Goal: Transaction & Acquisition: Purchase product/service

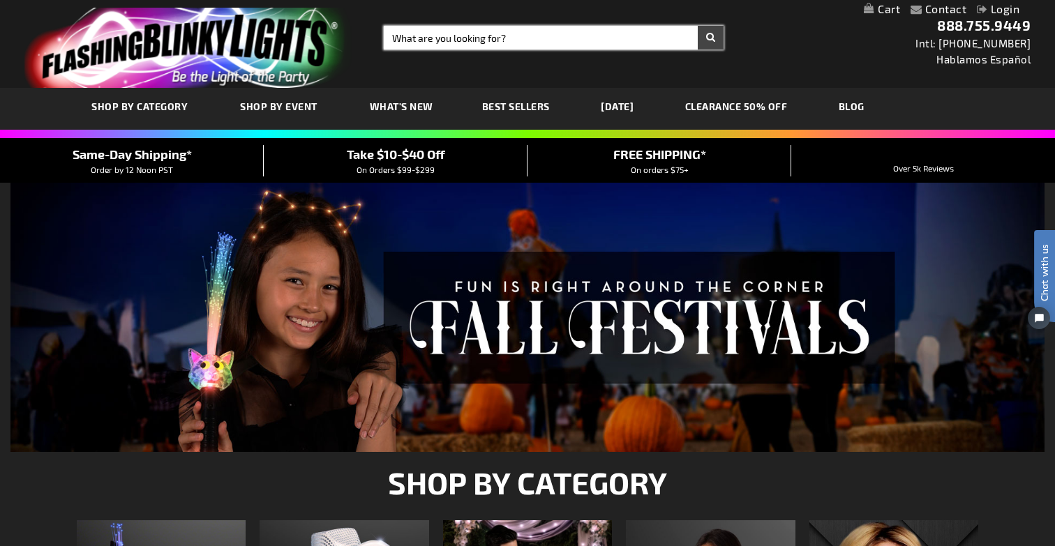
click at [530, 40] on input "Search" at bounding box center [554, 38] width 340 height 24
type input "wand"
click at [698, 26] on button "Search" at bounding box center [711, 38] width 26 height 24
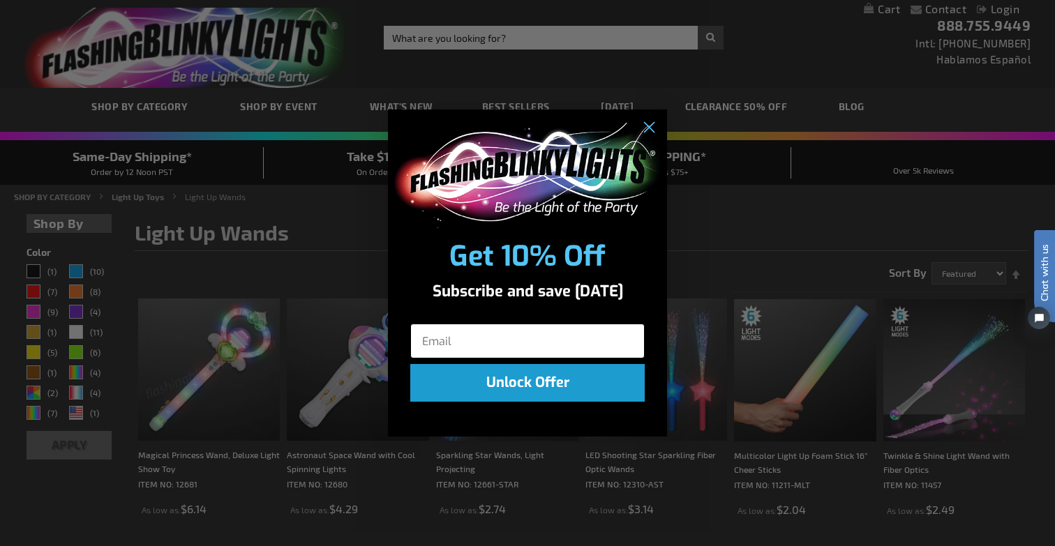
click at [443, 341] on input "Email" at bounding box center [527, 341] width 234 height 35
type input "wgordon@sidecarhealth.com"
click at [646, 126] on icon "Close dialog" at bounding box center [649, 129] width 10 height 10
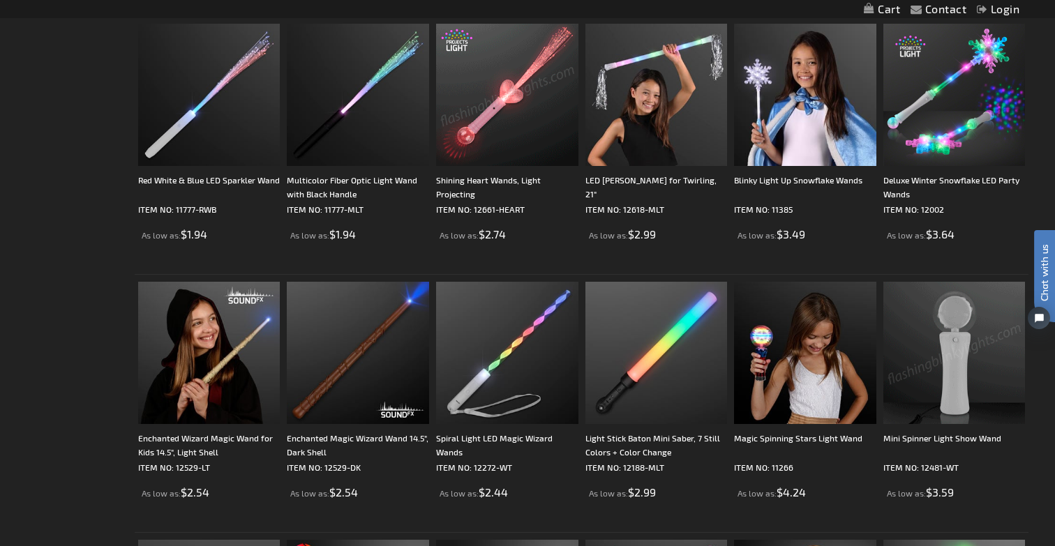
scroll to position [666, 0]
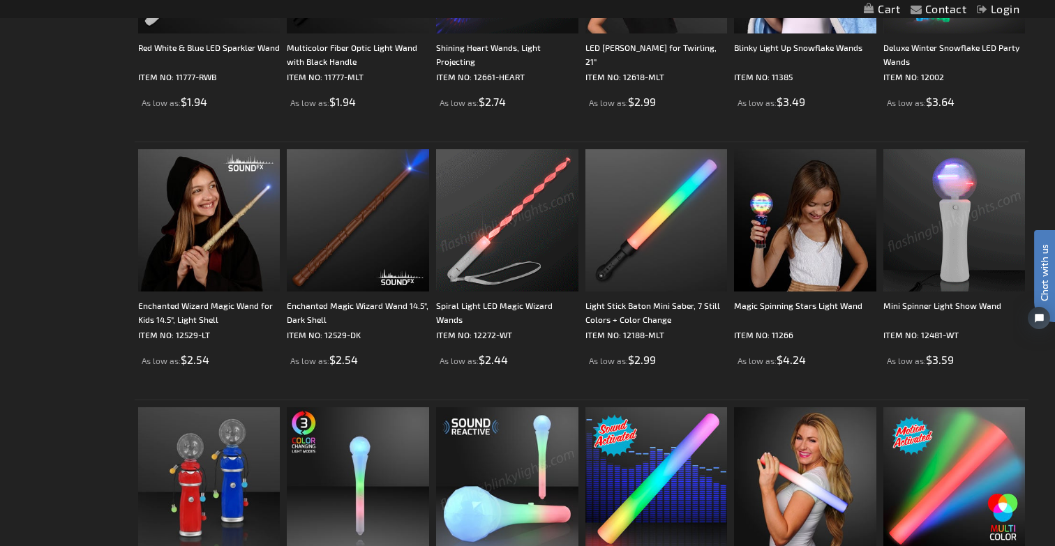
click at [535, 250] on img at bounding box center [507, 220] width 142 height 142
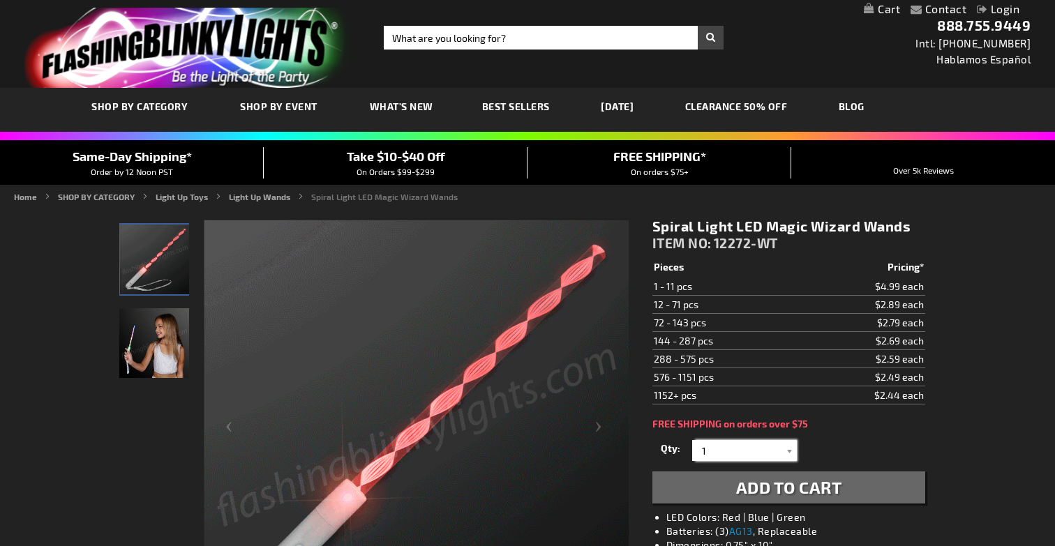
click at [728, 446] on input "1" at bounding box center [746, 450] width 101 height 21
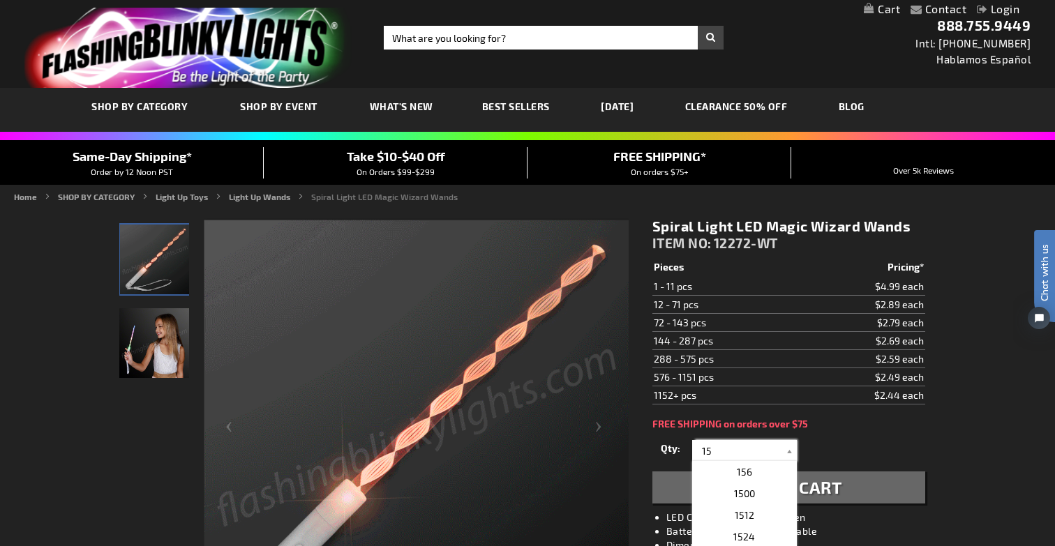
type input "15"
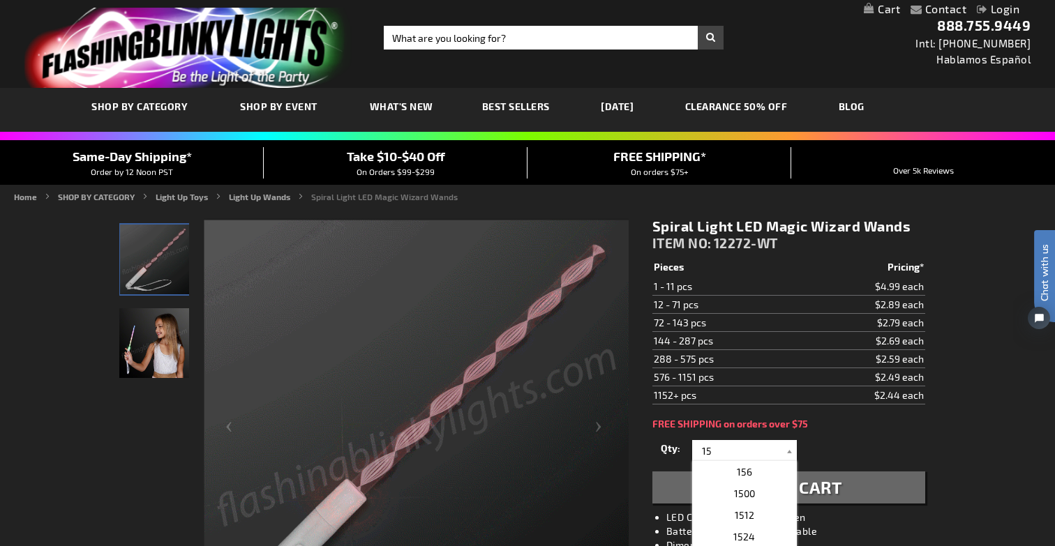
click at [917, 422] on div "FREE SHIPPING on orders over $75" at bounding box center [789, 424] width 273 height 11
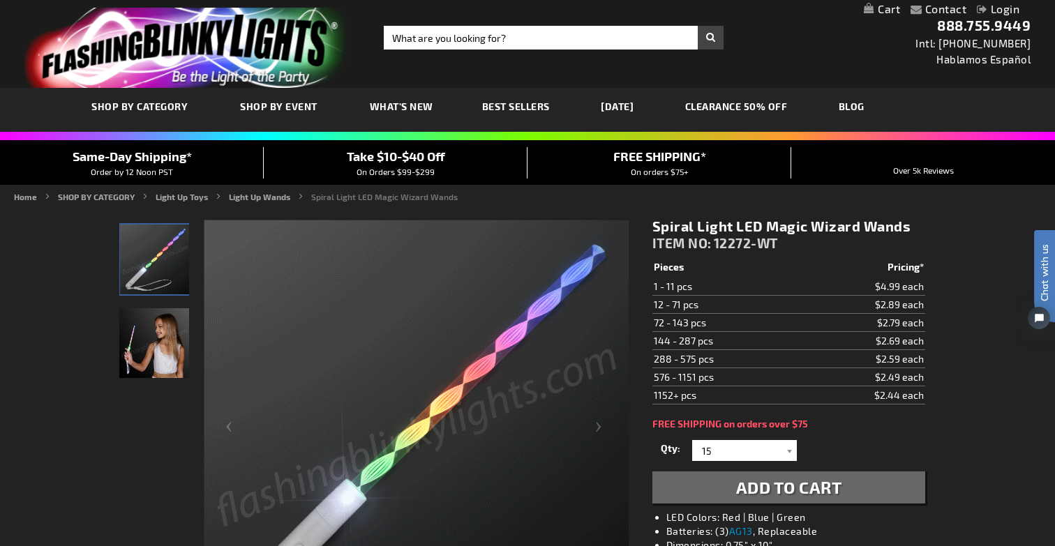
click at [774, 491] on span "Add to Cart" at bounding box center [789, 487] width 106 height 20
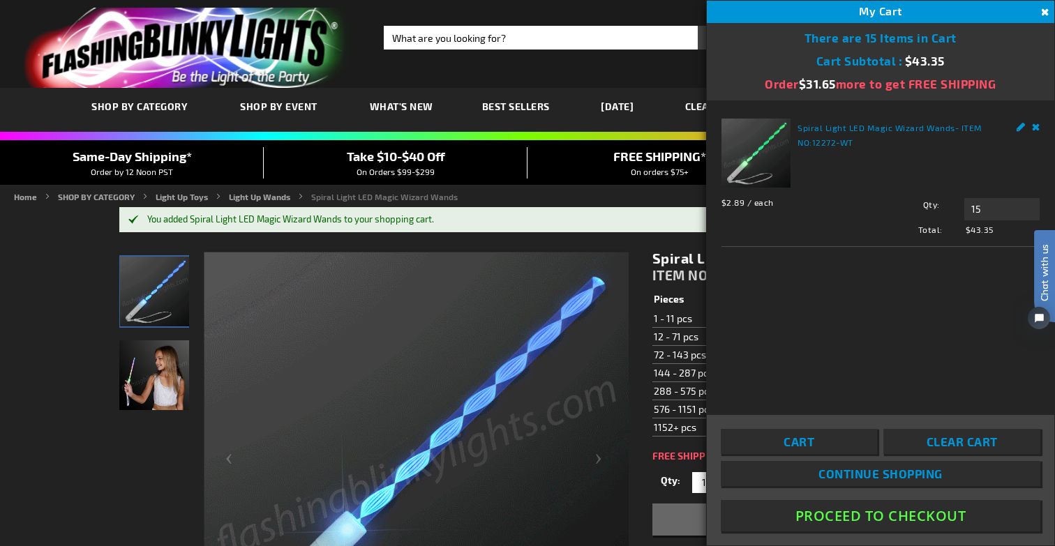
click at [839, 512] on button "Proceed To Checkout" at bounding box center [881, 515] width 320 height 31
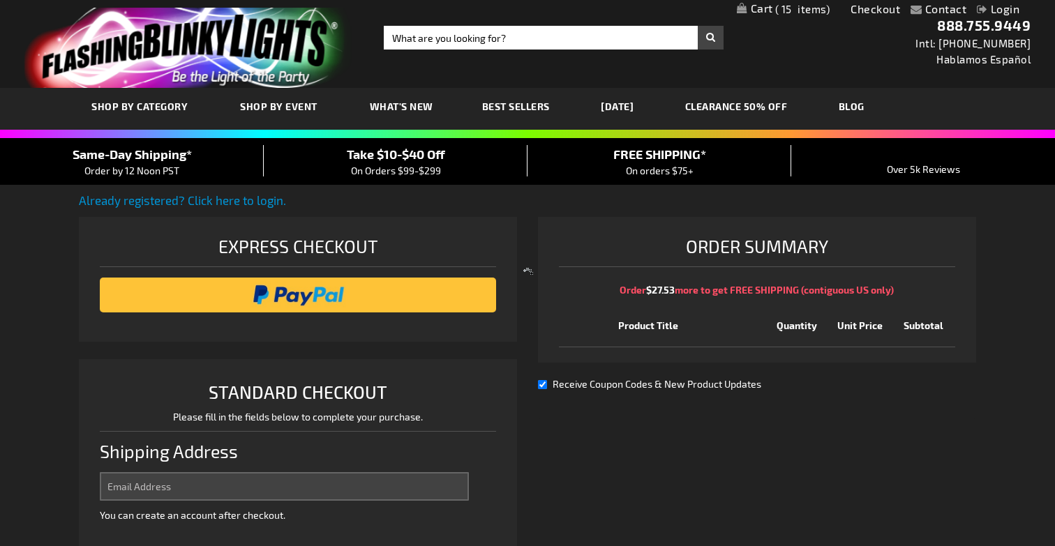
select select "US"
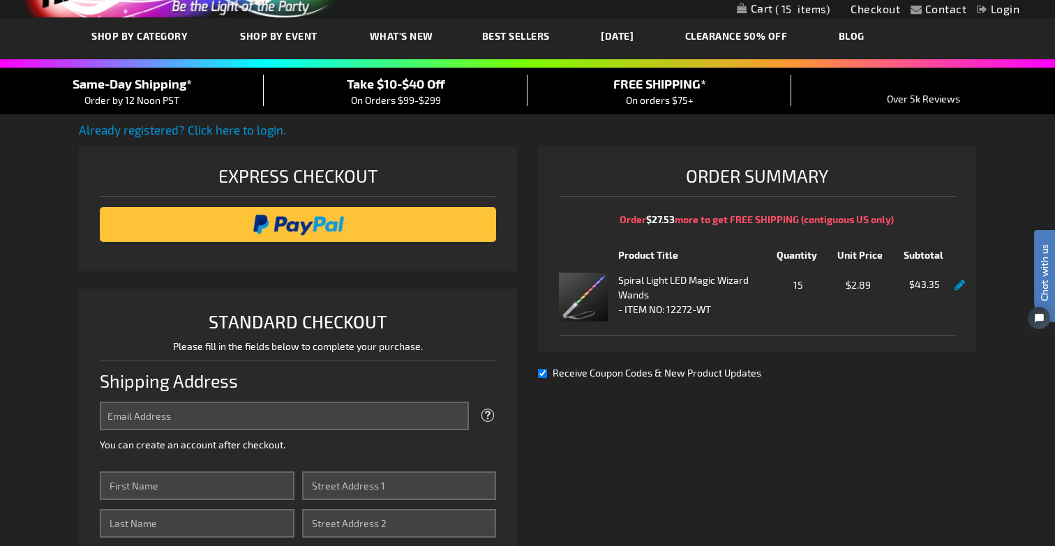
scroll to position [71, 0]
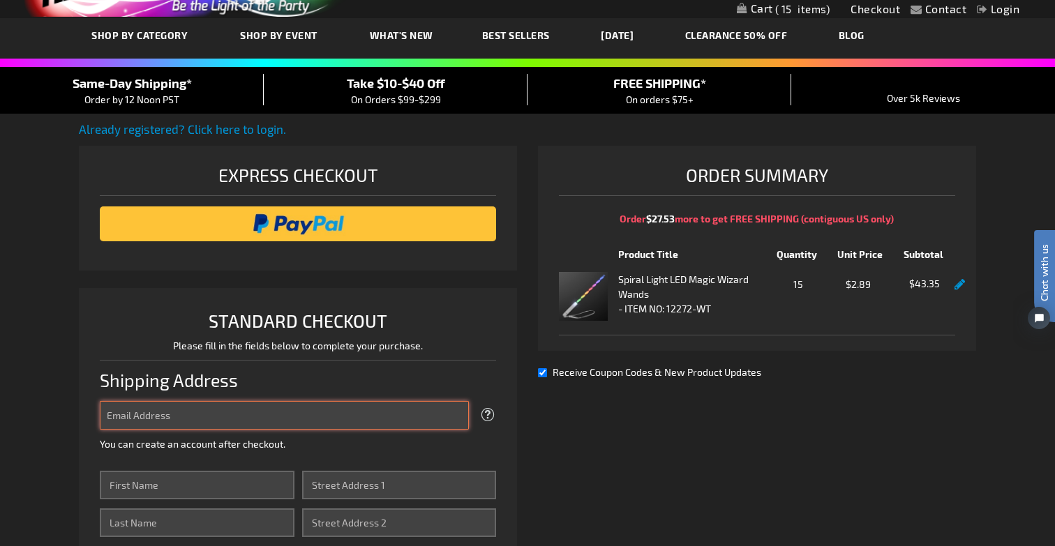
click at [212, 420] on input "Email Address" at bounding box center [284, 415] width 369 height 29
type input "[EMAIL_ADDRESS][DOMAIN_NAME]"
click at [198, 411] on input "[EMAIL_ADDRESS][DOMAIN_NAME]" at bounding box center [284, 415] width 369 height 29
click at [198, 411] on input "wgordon@sidecarhealth.com" at bounding box center [284, 415] width 369 height 29
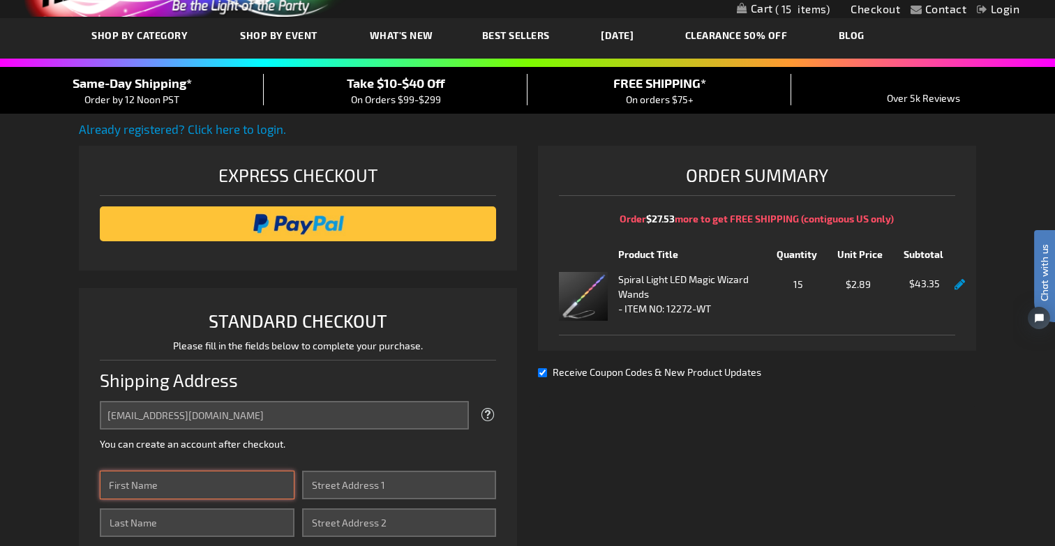
click at [170, 479] on input "First Name" at bounding box center [197, 485] width 194 height 29
type input "William"
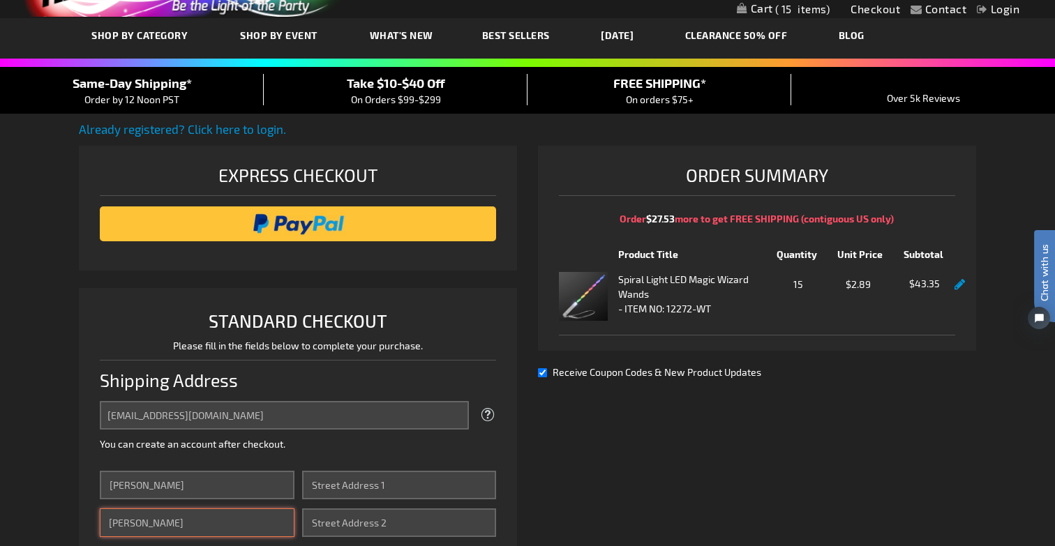
type input "Gordon"
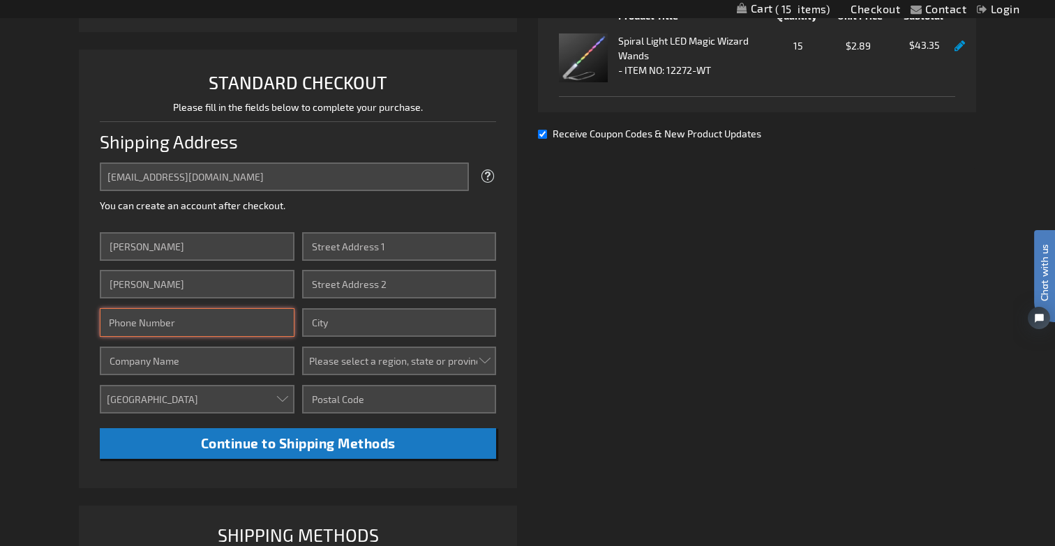
scroll to position [359, 0]
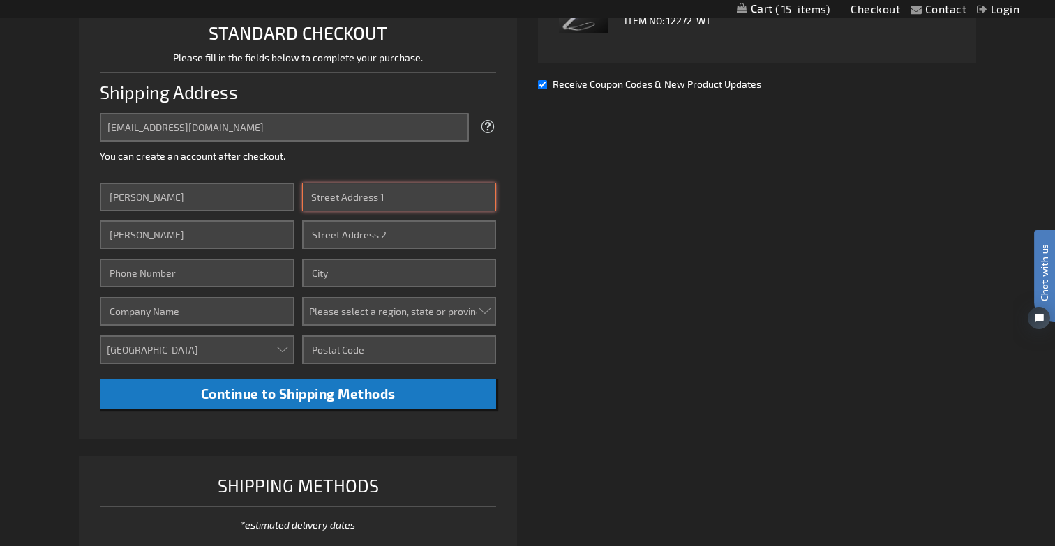
click at [368, 199] on input "Street Address: Line 1" at bounding box center [399, 197] width 194 height 29
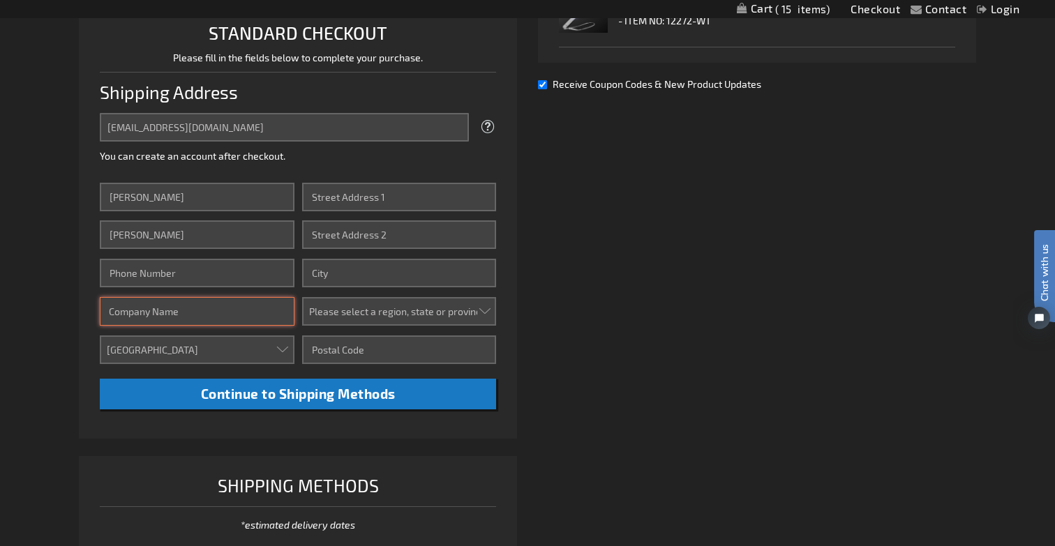
click at [211, 306] on input "Company" at bounding box center [197, 311] width 194 height 29
type input "Mariott Oralndo World Center"
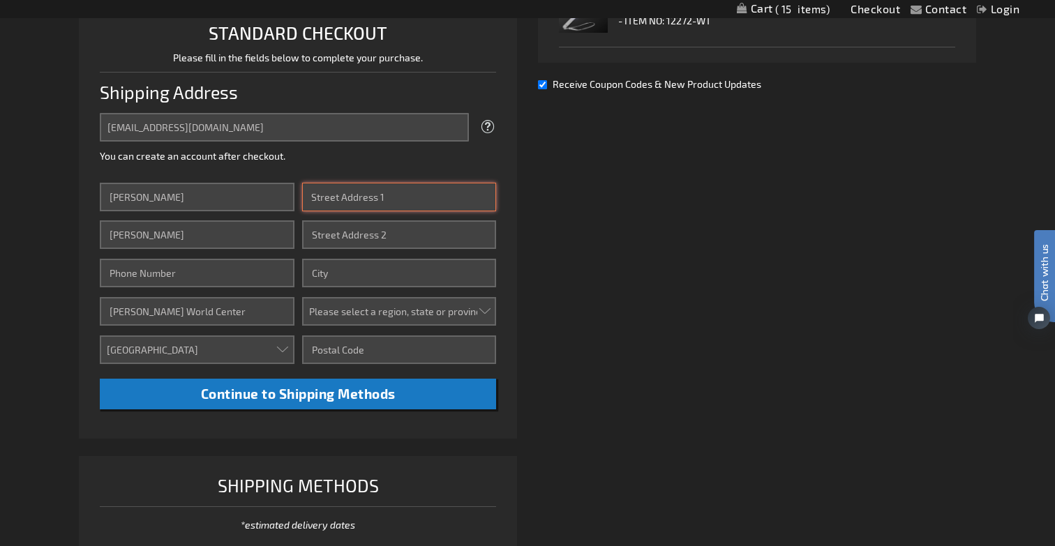
click at [362, 210] on input "Street Address: Line 1" at bounding box center [399, 197] width 194 height 29
type input "8701 World Center Drive"
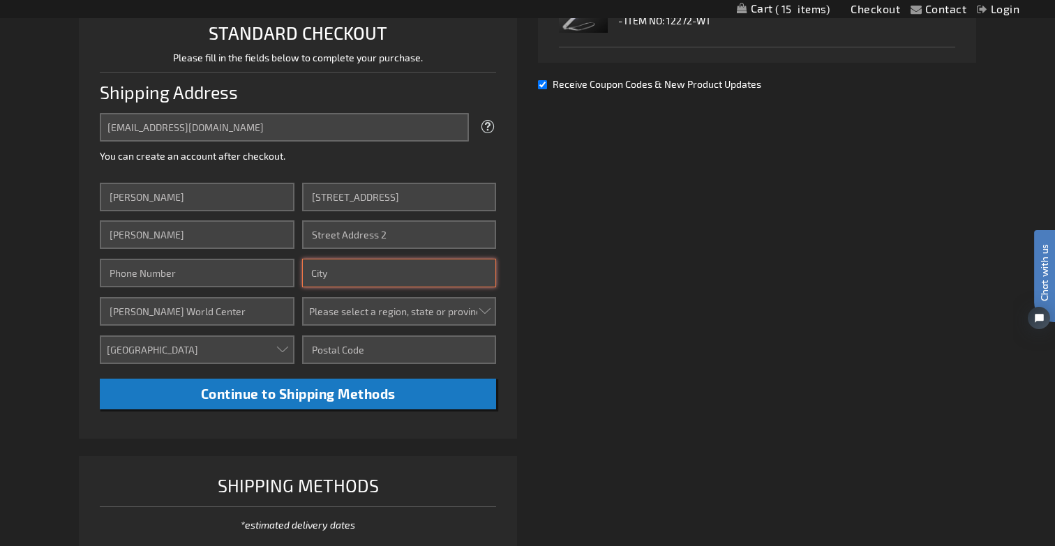
click at [338, 266] on input "City" at bounding box center [399, 273] width 194 height 29
type input "Orlando"
click at [341, 308] on select "Please select a region, state or province. [US_STATE] [US_STATE] [US_STATE] [US…" at bounding box center [399, 311] width 194 height 29
select select "18"
click at [302, 297] on select "Please select a region, state or province. [US_STATE] [US_STATE] [US_STATE] [US…" at bounding box center [399, 311] width 194 height 29
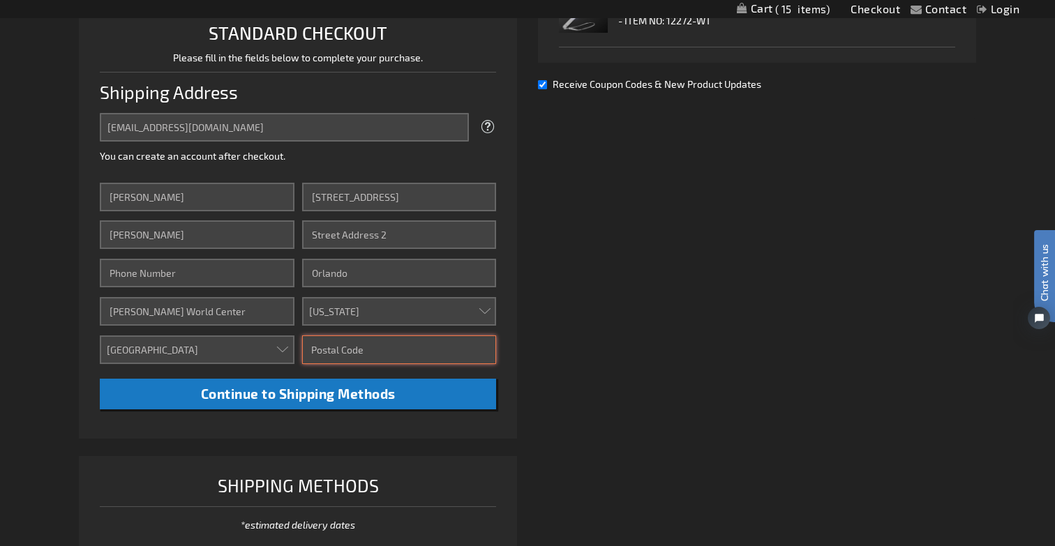
click at [364, 350] on input "Zip/Postal Code" at bounding box center [399, 350] width 194 height 29
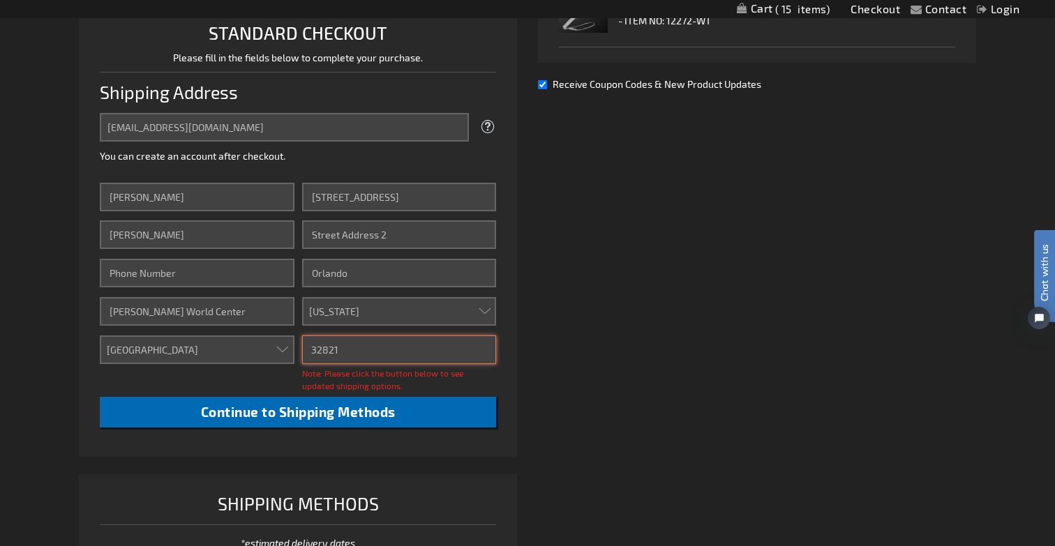
type input "32821"
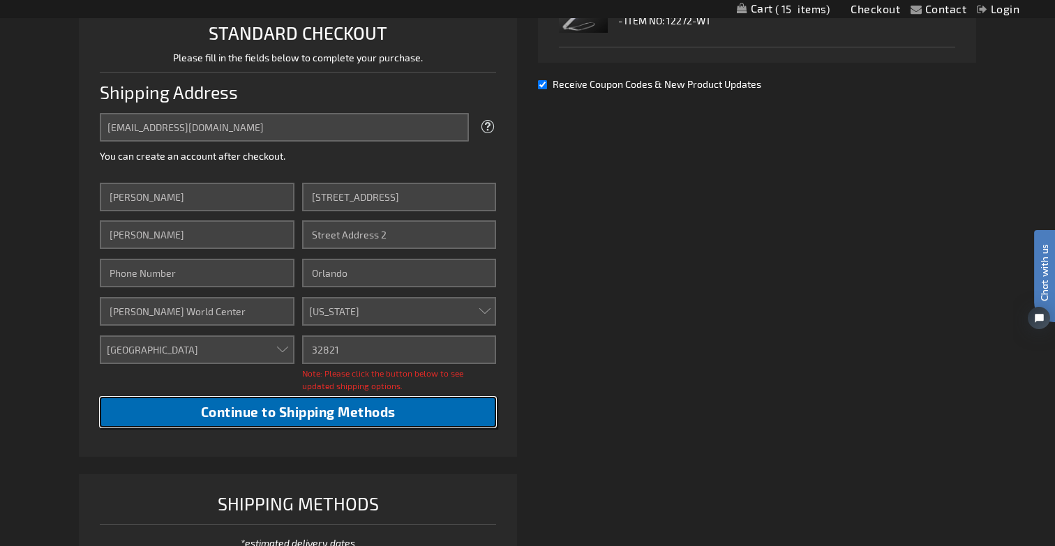
click at [262, 412] on span "Continue to Shipping Methods" at bounding box center [298, 412] width 195 height 16
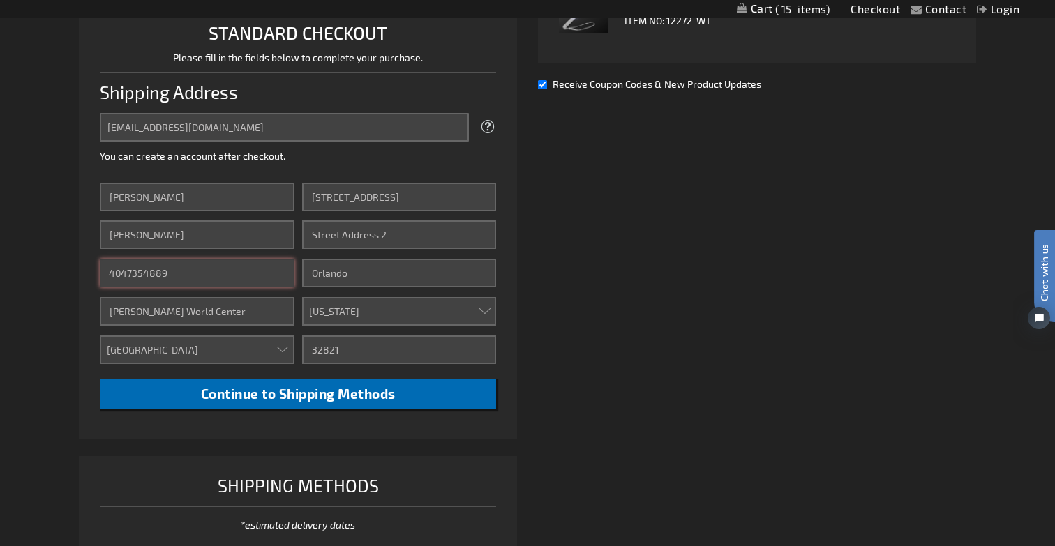
type input "4047354889"
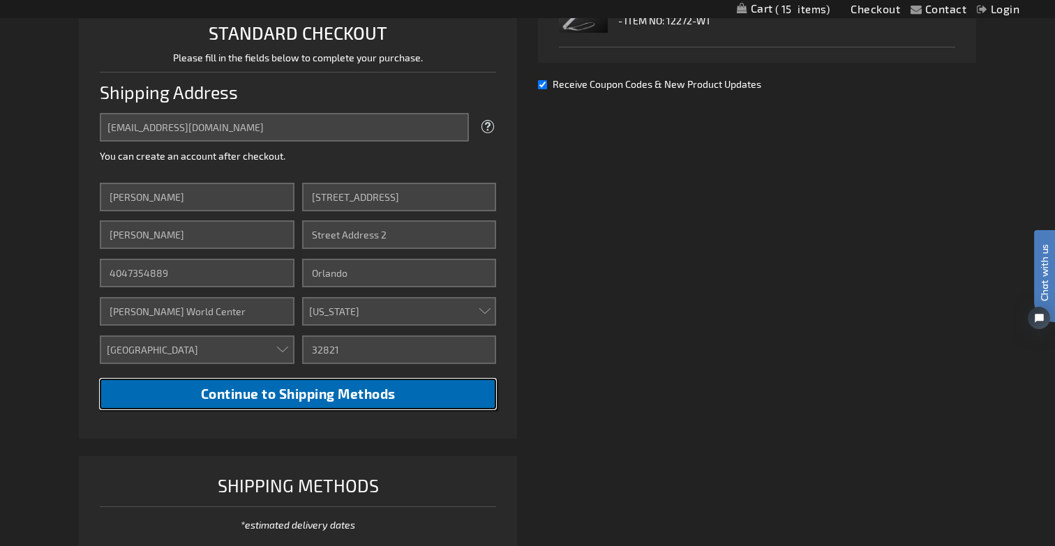
click at [412, 396] on button "Continue to Shipping Methods" at bounding box center [298, 394] width 396 height 31
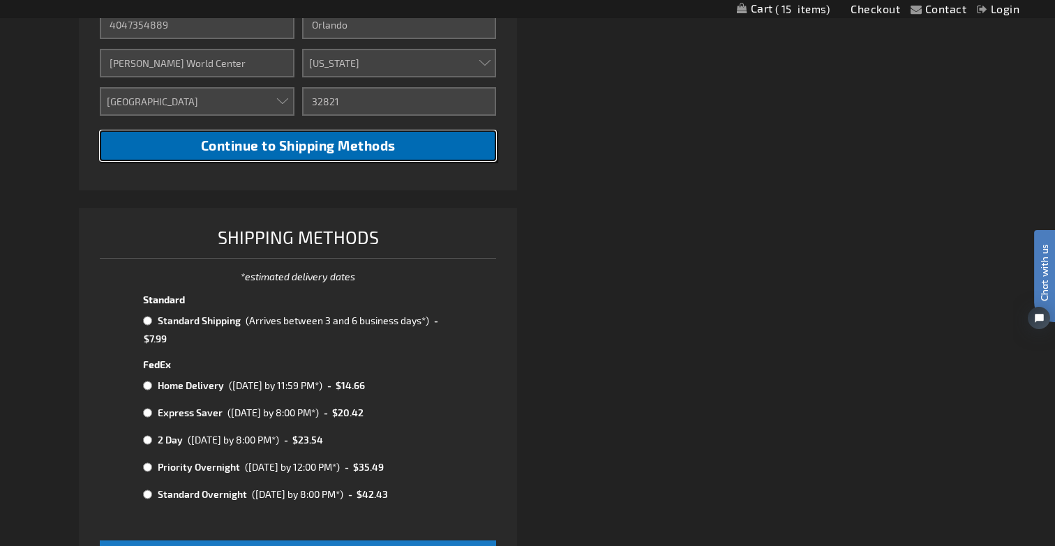
scroll to position [609, 0]
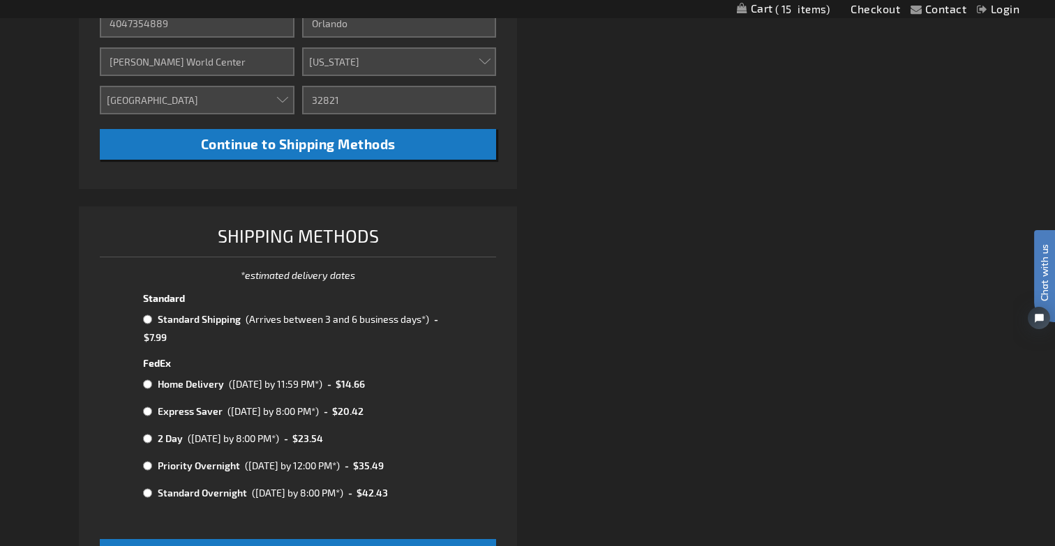
click at [149, 466] on input "radio" at bounding box center [147, 466] width 9 height 11
radio input "true"
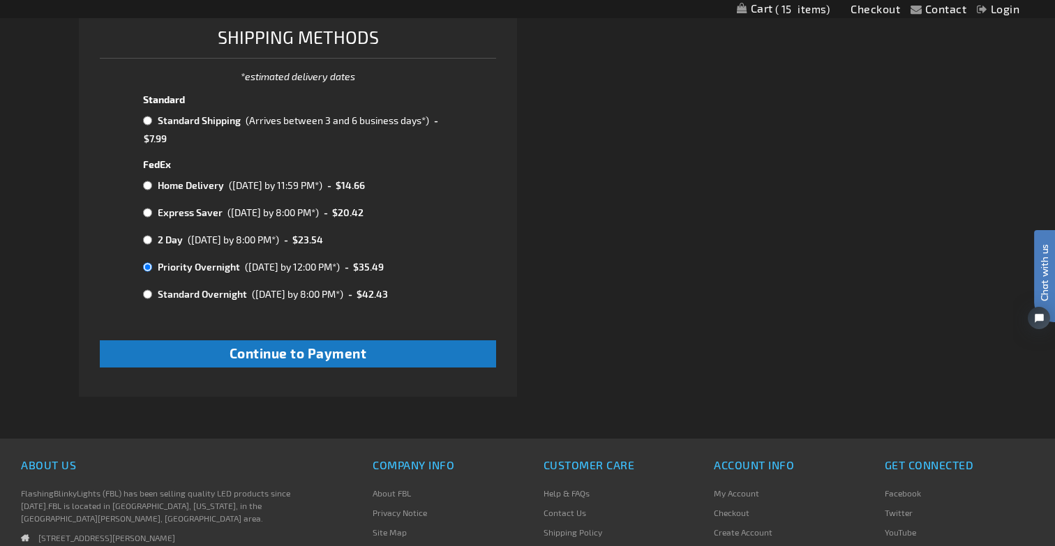
scroll to position [828, 0]
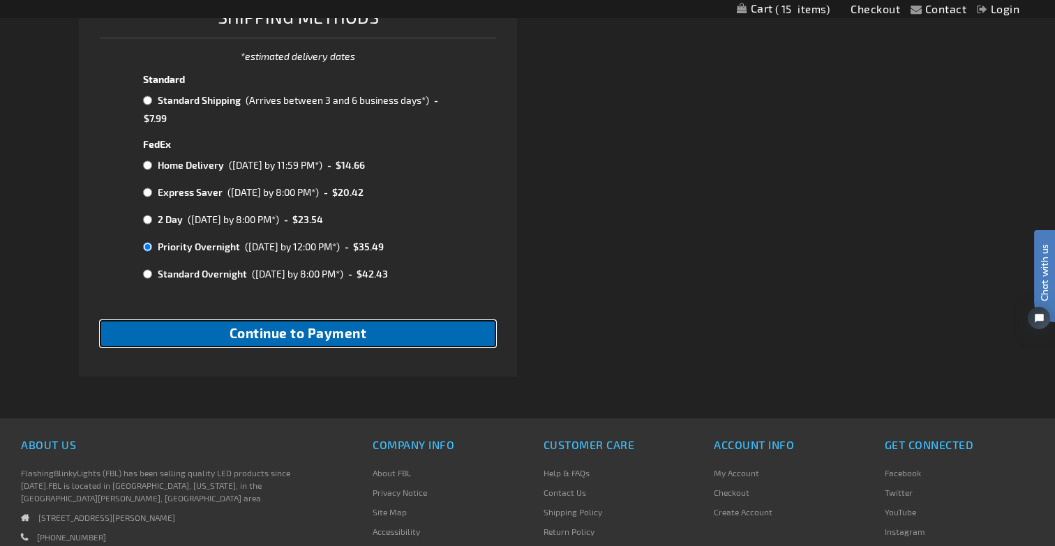
click at [361, 338] on span "Continue to Payment" at bounding box center [298, 333] width 137 height 16
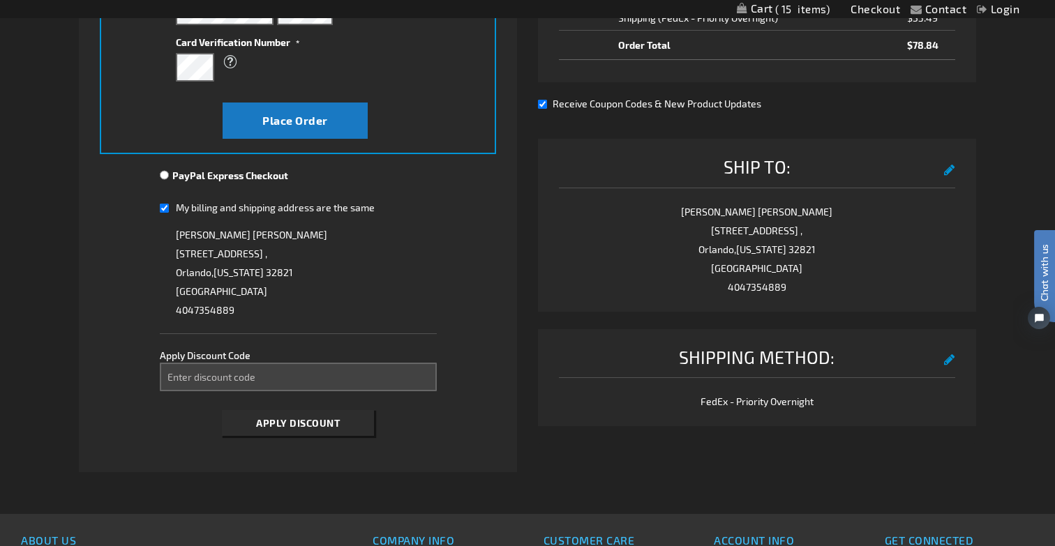
scroll to position [417, 0]
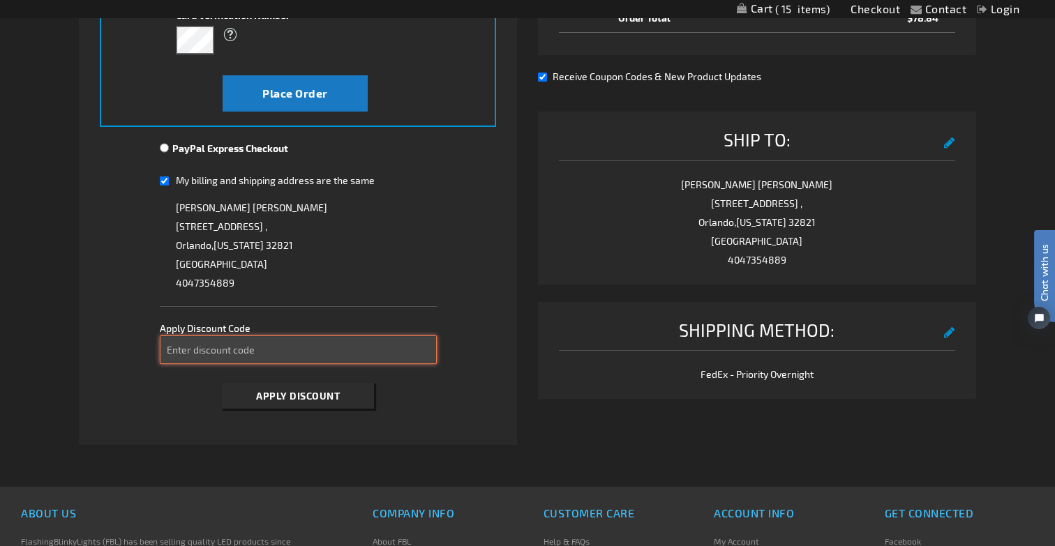
click at [311, 348] on input "Enter discount code" at bounding box center [298, 350] width 277 height 29
type input "LRTBWCMIH5"
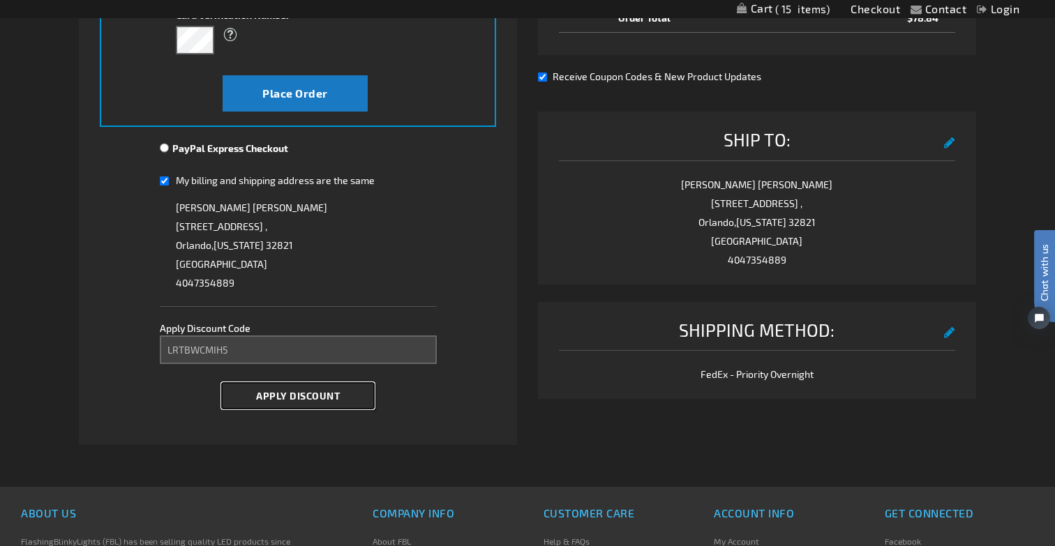
click at [308, 404] on button "Apply Discount" at bounding box center [298, 396] width 153 height 26
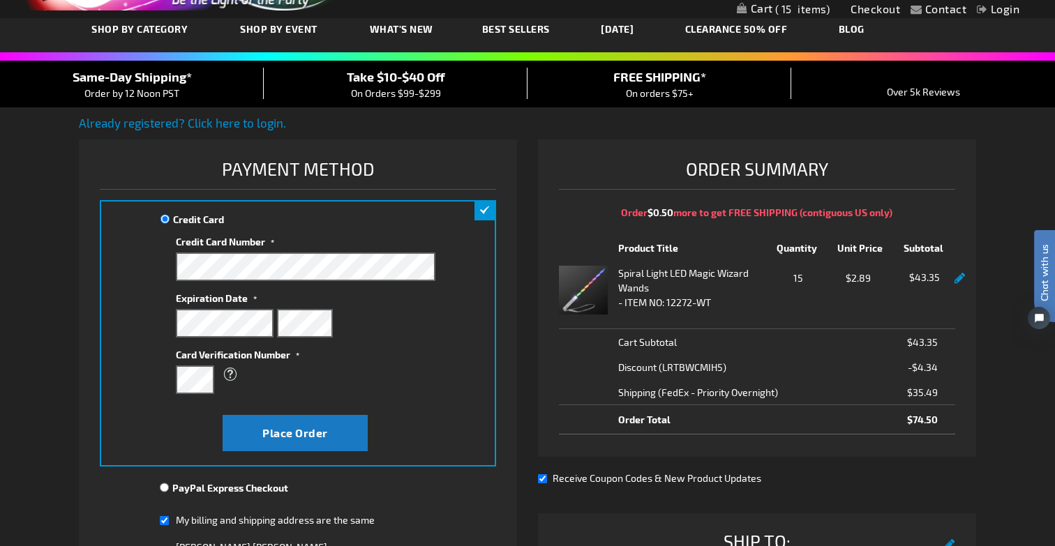
scroll to position [22, 0]
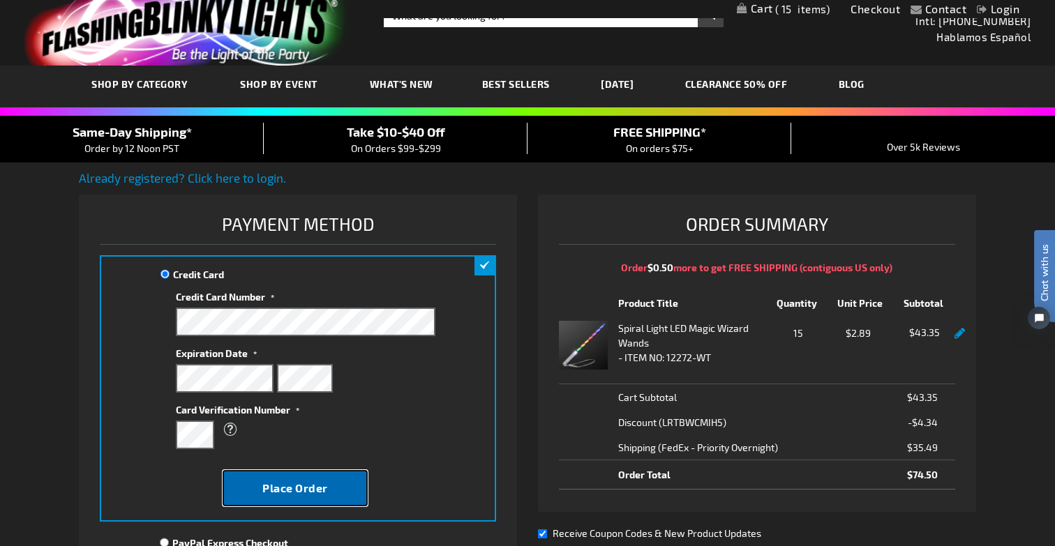
click at [338, 490] on button "Place Order" at bounding box center [296, 488] width 146 height 36
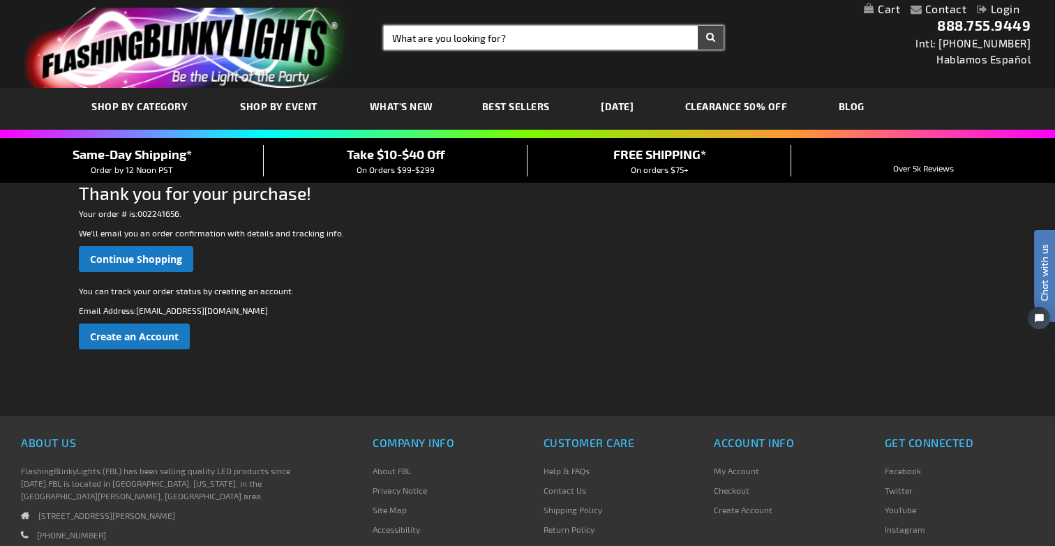
click at [449, 33] on input "Search" at bounding box center [554, 38] width 340 height 24
type input "Wands"
click at [698, 26] on button "Search" at bounding box center [711, 38] width 26 height 24
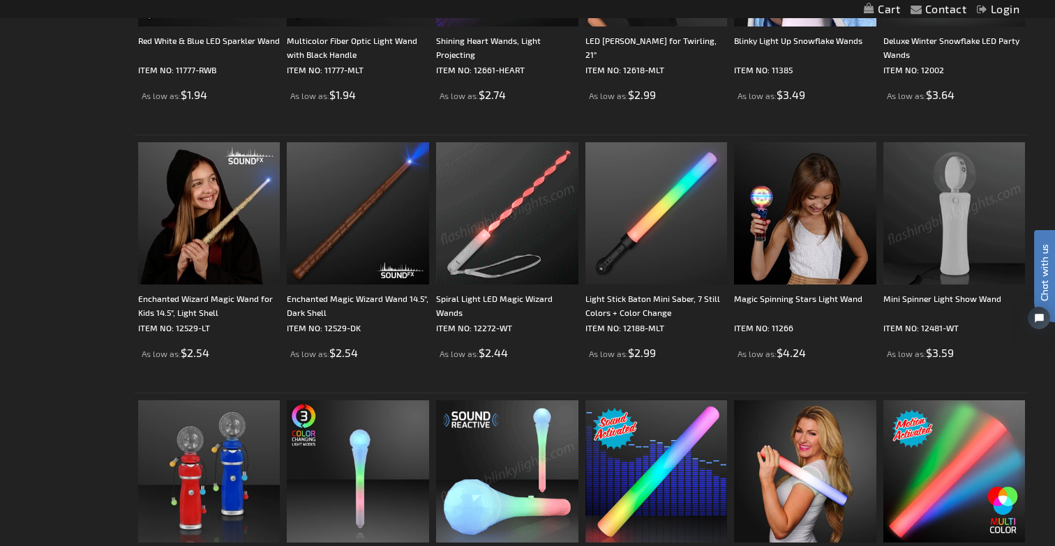
scroll to position [642, 0]
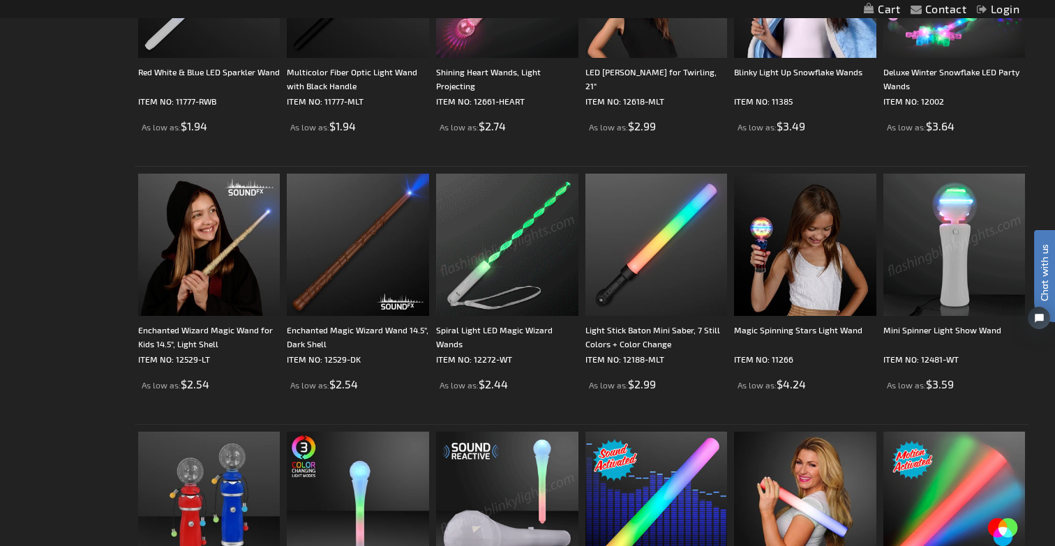
click at [500, 261] on img at bounding box center [507, 245] width 142 height 142
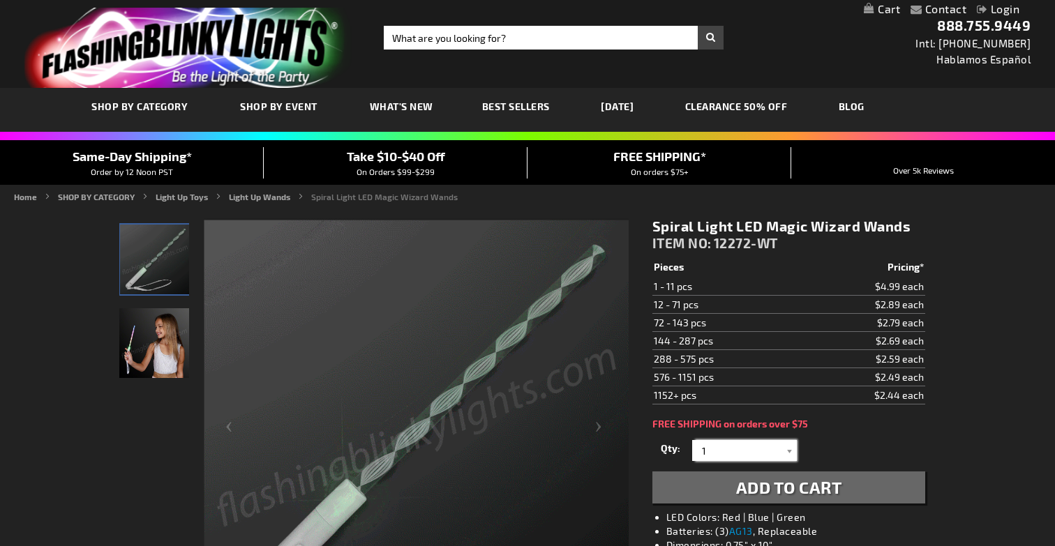
click at [724, 453] on input "1" at bounding box center [746, 450] width 101 height 21
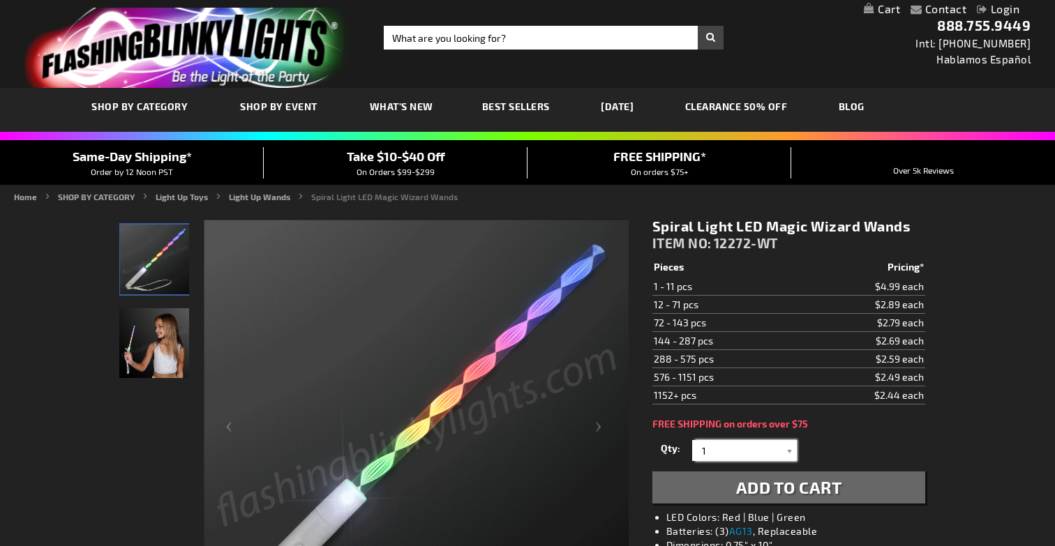
click at [724, 453] on input "1" at bounding box center [746, 450] width 101 height 21
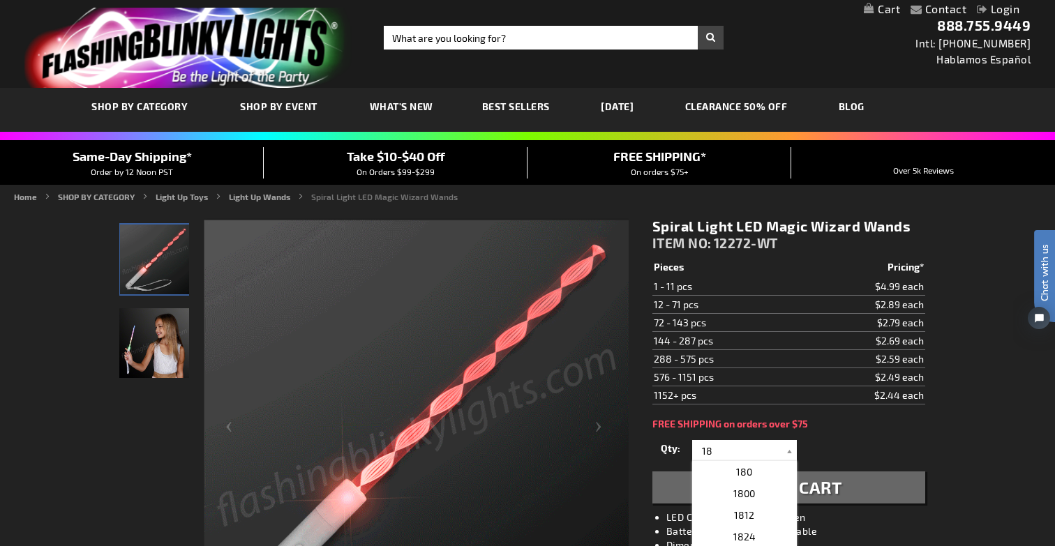
click at [895, 456] on div "Qty 1 2 3 4 5 6 7 8 9 10 11 12 24 36 48 60 72 84 96 108 120 132 144 156 168" at bounding box center [789, 451] width 273 height 28
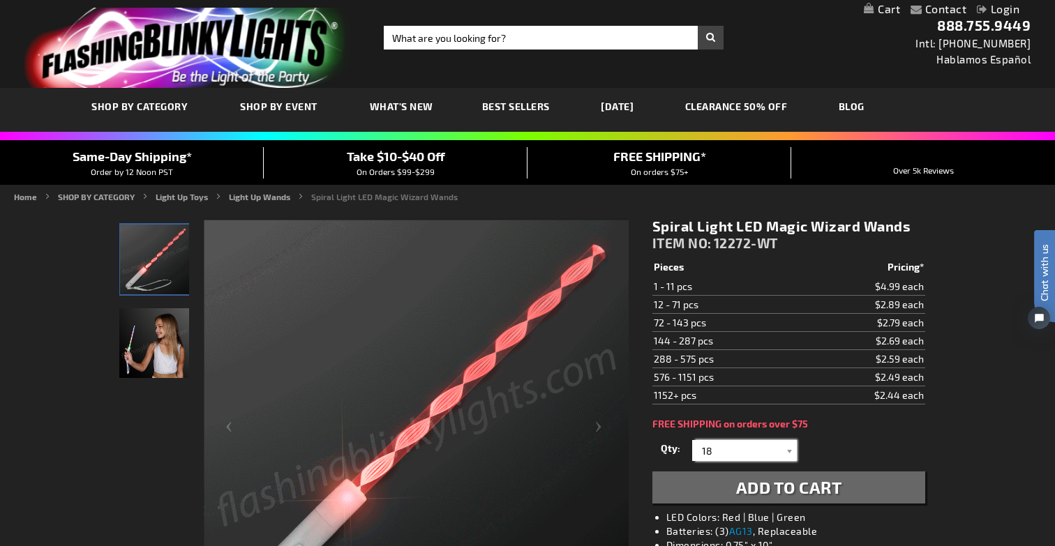
click at [734, 447] on input "18" at bounding box center [746, 450] width 101 height 21
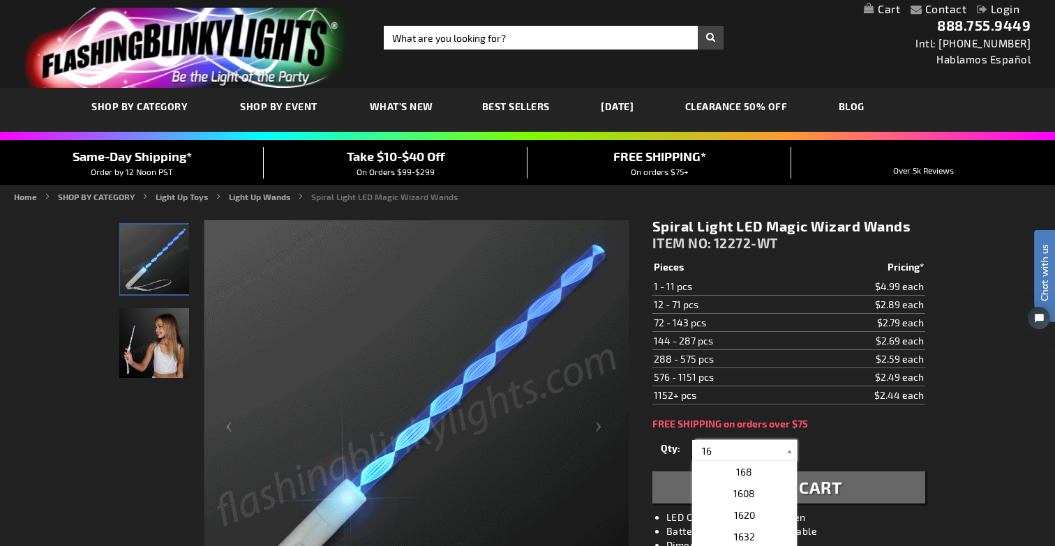
type input "16"
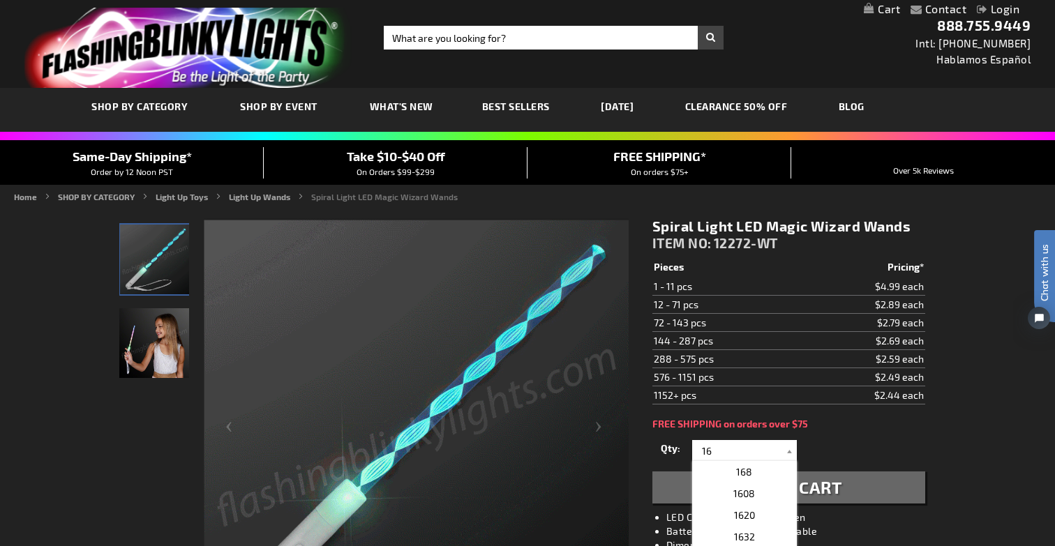
click at [847, 487] on button "Add to Cart" at bounding box center [789, 488] width 273 height 32
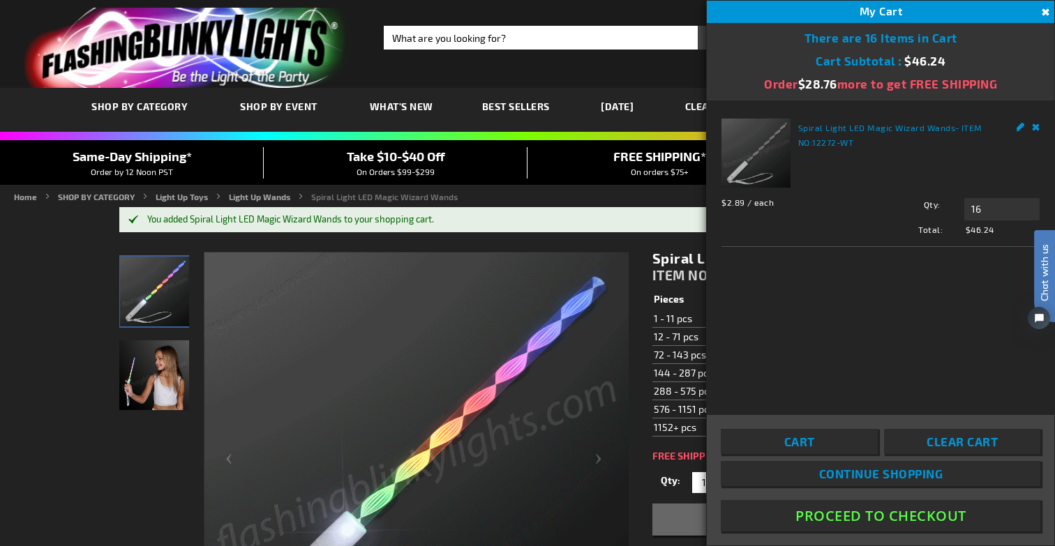
click at [864, 518] on button "Proceed To Checkout" at bounding box center [881, 515] width 320 height 31
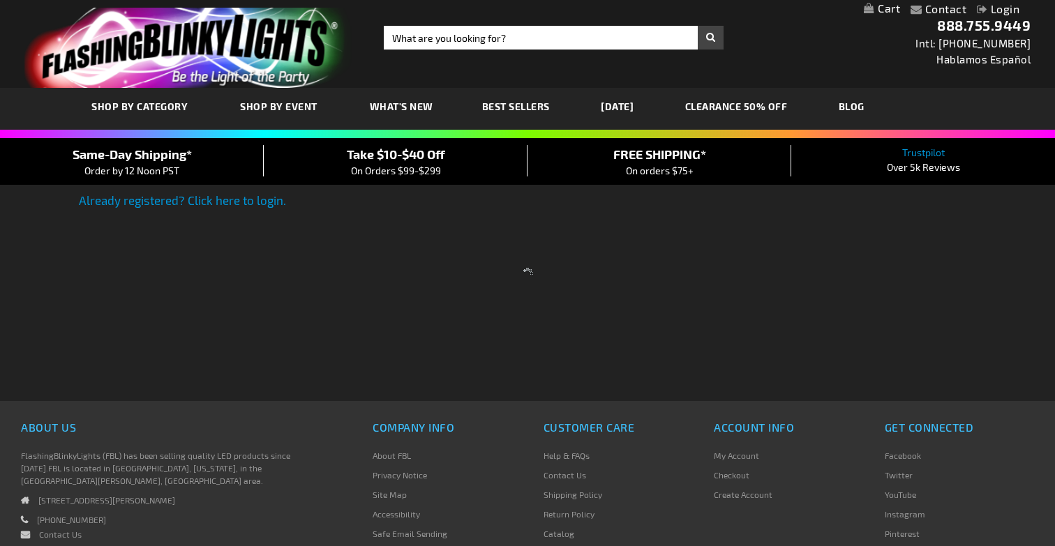
scroll to position [30, 0]
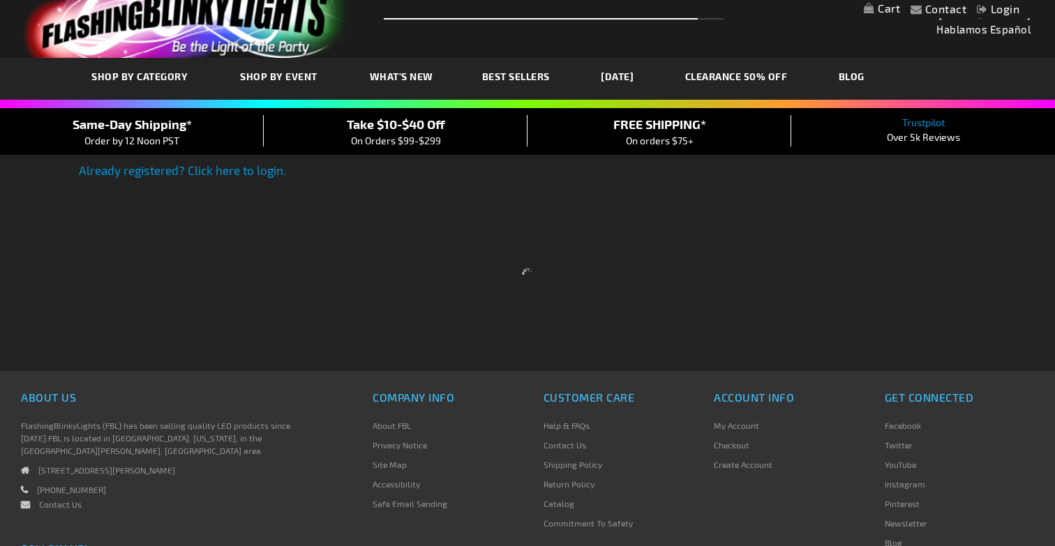
select select "US"
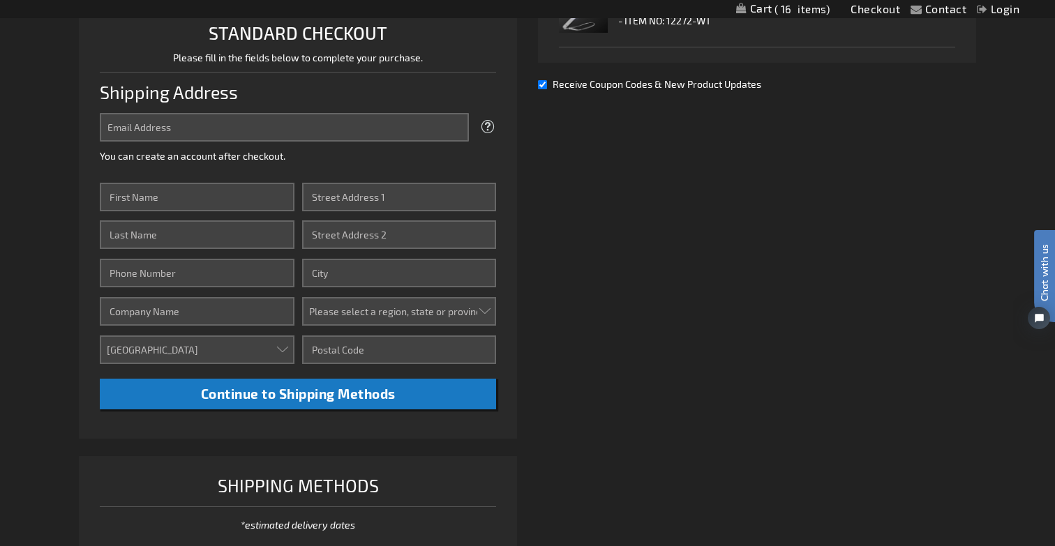
scroll to position [0, 0]
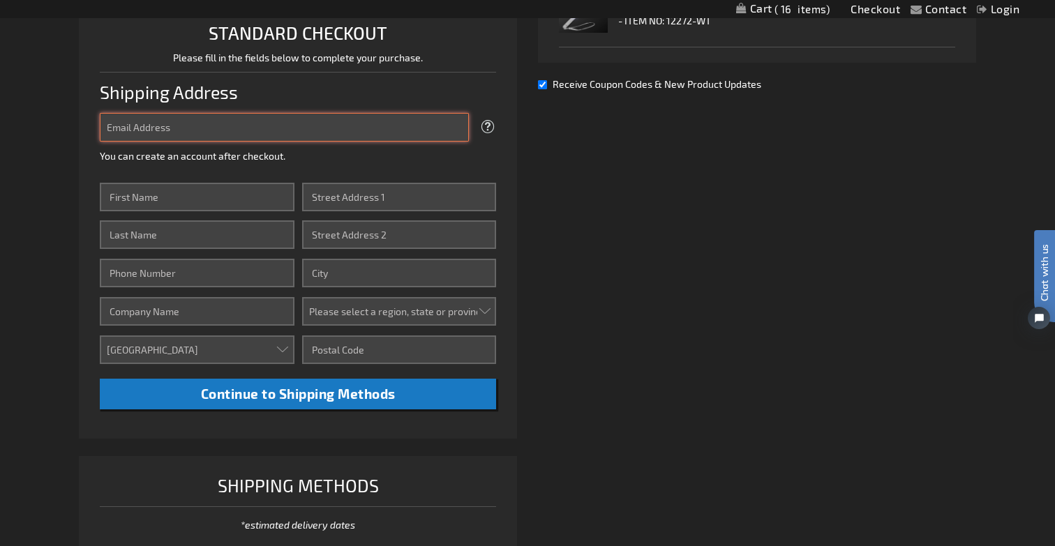
click at [257, 117] on input "Email Address" at bounding box center [284, 127] width 369 height 29
type input "[EMAIL_ADDRESS][DOMAIN_NAME]"
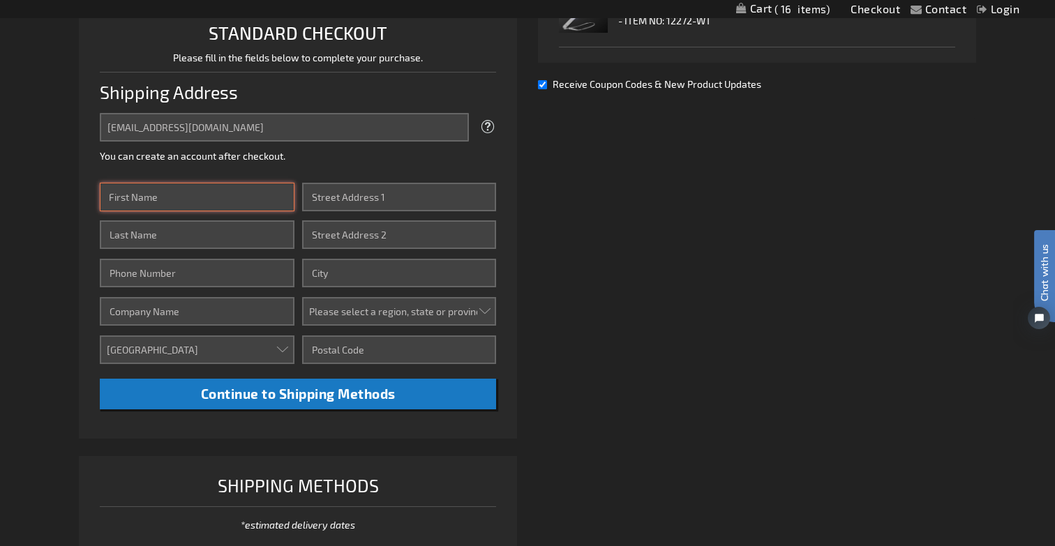
click at [228, 186] on input "First Name" at bounding box center [197, 197] width 194 height 29
type input "Will"
type input "[PERSON_NAME]"
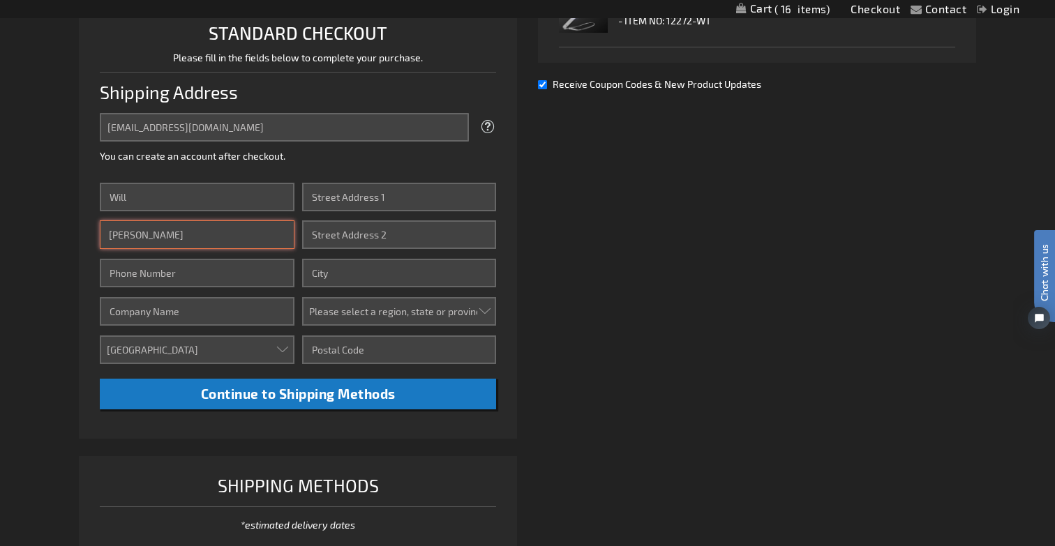
type input "4047354889"
type input "[STREET_ADDRESS]"
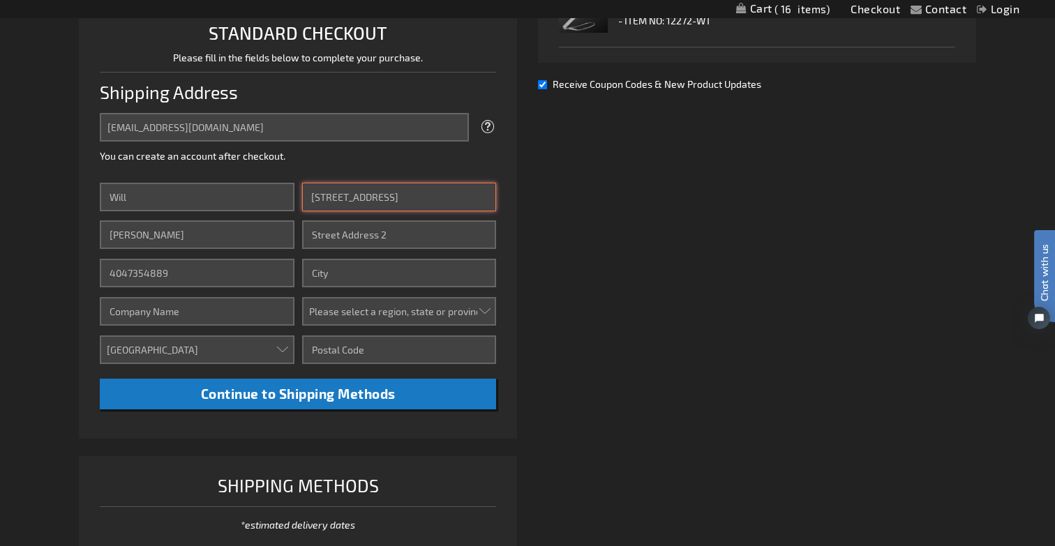
type input "[GEOGRAPHIC_DATA]"
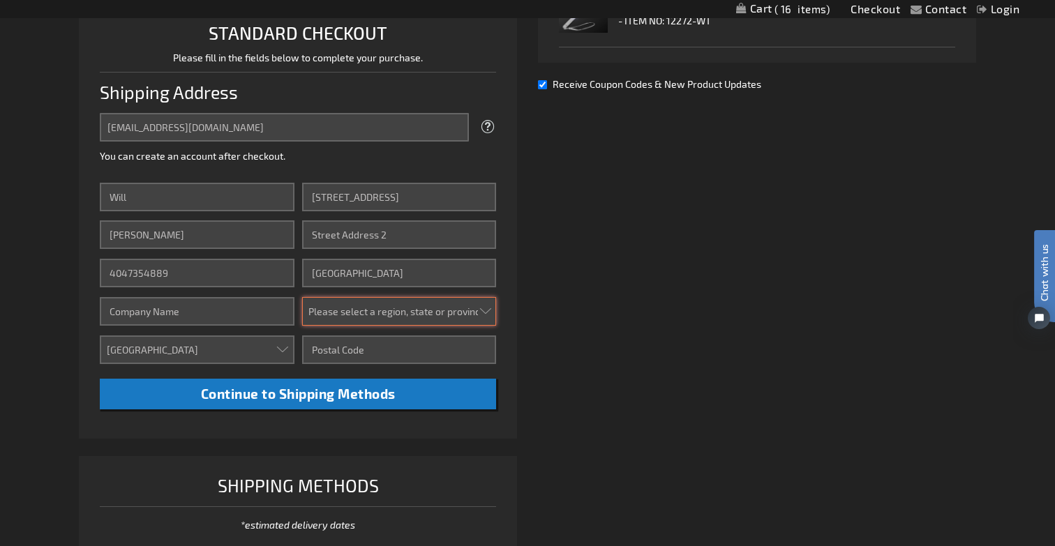
select select "18"
type input "33131"
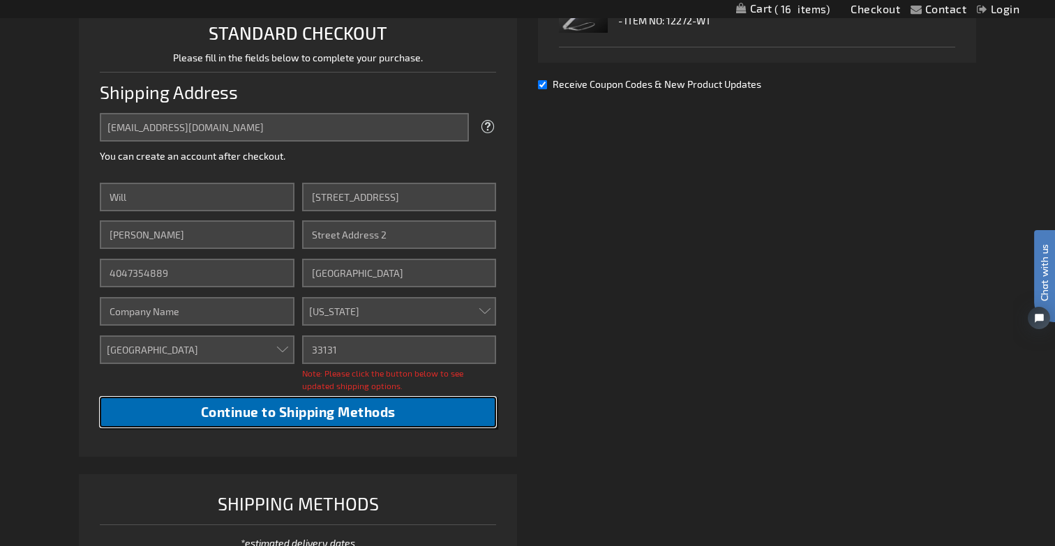
click at [295, 408] on span "Continue to Shipping Methods" at bounding box center [298, 412] width 195 height 16
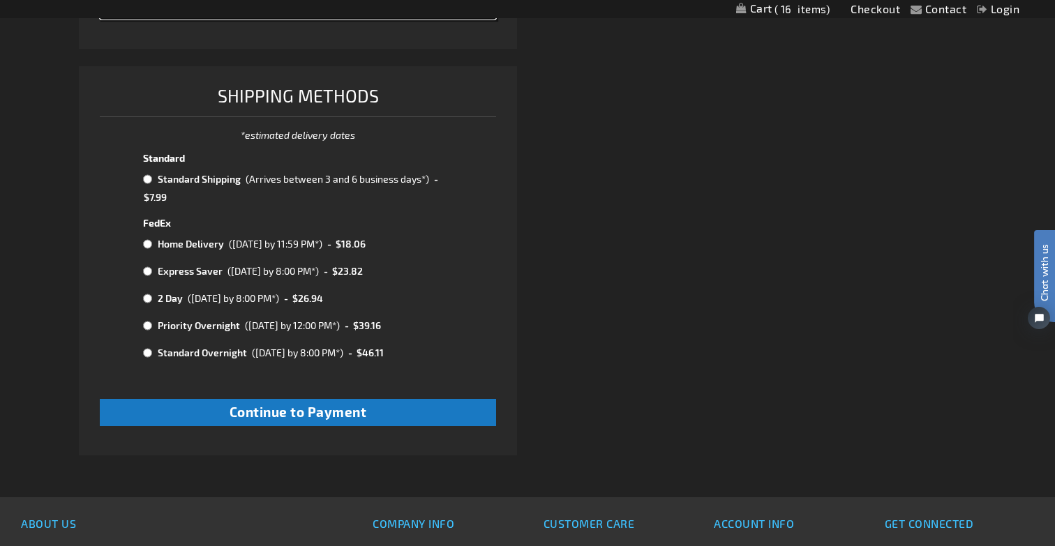
scroll to position [759, 0]
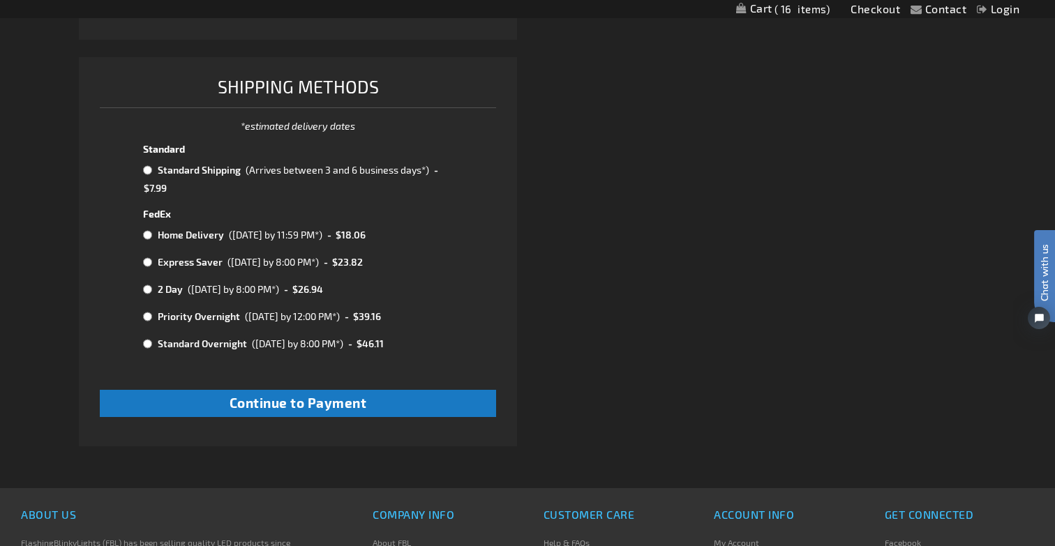
click at [154, 312] on td "Priority Overnight" at bounding box center [197, 317] width 87 height 18
radio input "true"
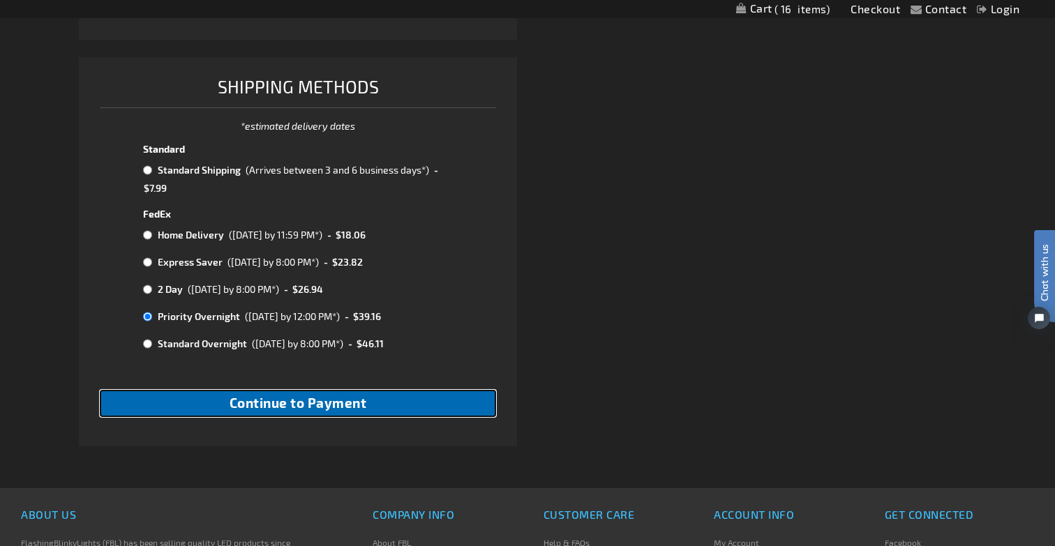
click at [183, 395] on button "Continue to Payment" at bounding box center [298, 403] width 396 height 27
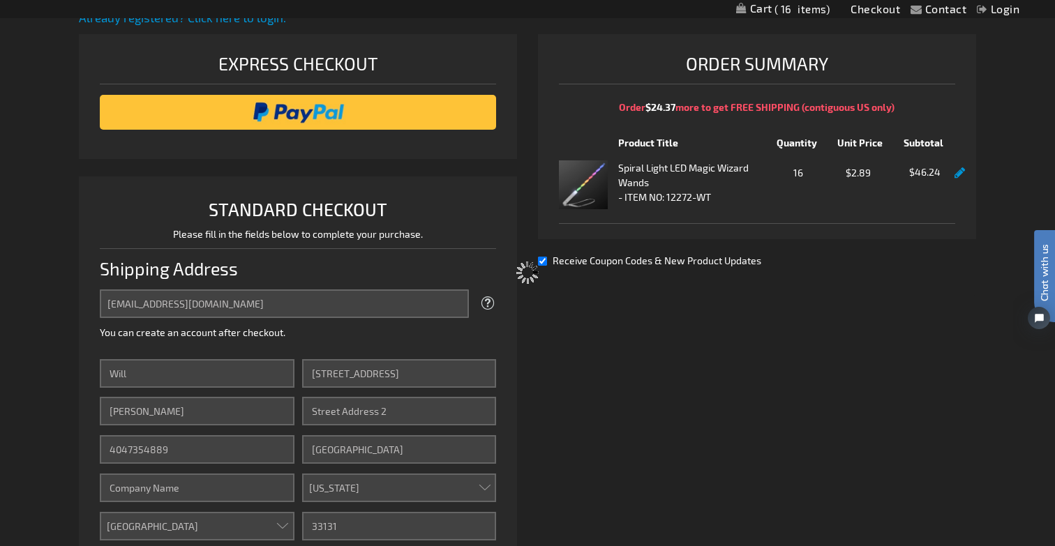
scroll to position [182, 0]
